Goal: Task Accomplishment & Management: Complete application form

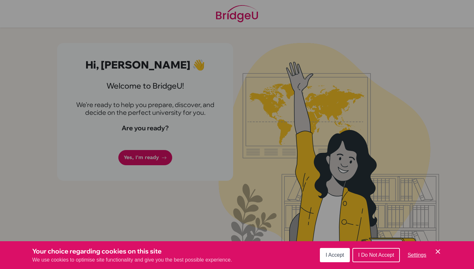
click at [334, 255] on span "I Accept" at bounding box center [335, 254] width 18 height 5
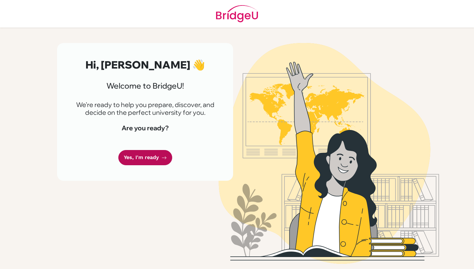
click at [153, 158] on link "Yes, I'm ready" at bounding box center [145, 157] width 54 height 15
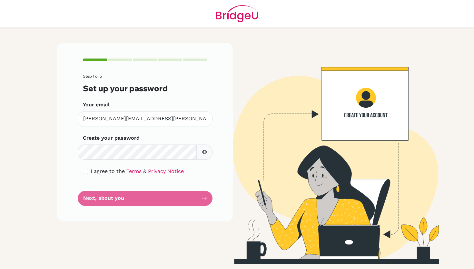
click at [84, 174] on div "I agree to the Terms & Privacy Notice" at bounding box center [145, 171] width 125 height 8
click at [87, 171] on input "checkbox" at bounding box center [85, 170] width 5 height 5
checkbox input "true"
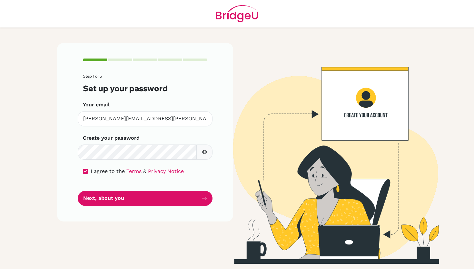
click at [204, 151] on icon "button" at bounding box center [204, 151] width 5 height 5
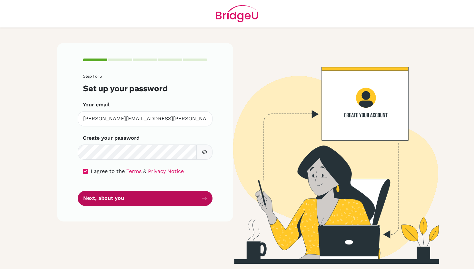
click at [126, 194] on button "Next, about you" at bounding box center [145, 197] width 135 height 15
